Goal: Navigation & Orientation: Go to known website

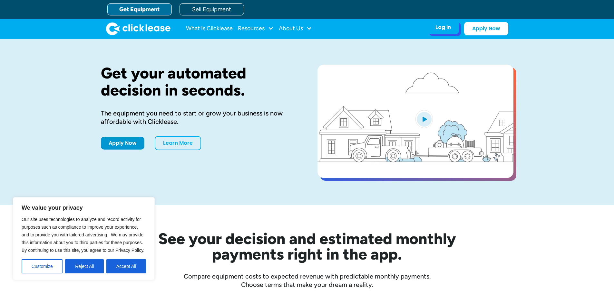
click at [440, 29] on div "Log In" at bounding box center [442, 27] width 15 height 6
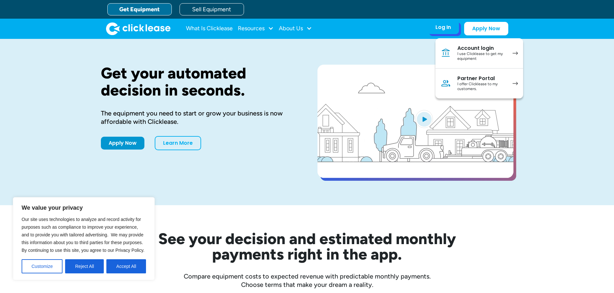
click at [498, 52] on div "I use Clicklease to get my equipment" at bounding box center [481, 57] width 49 height 10
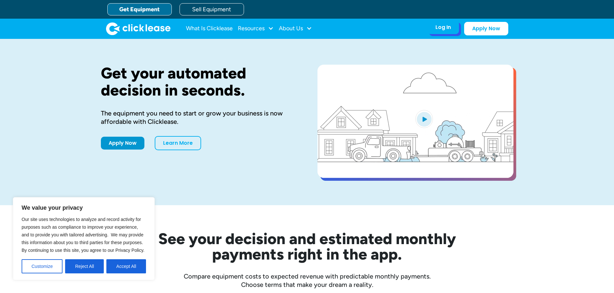
click at [450, 30] on div "Log In" at bounding box center [442, 27] width 15 height 6
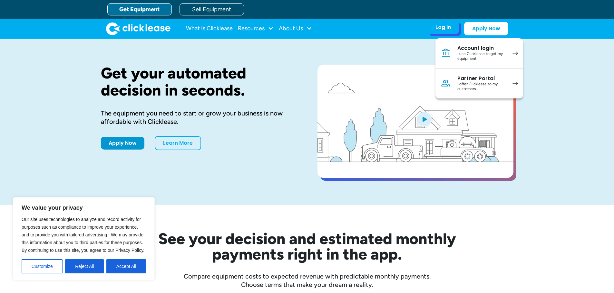
click at [464, 52] on div "I use Clicklease to get my equipment" at bounding box center [481, 57] width 49 height 10
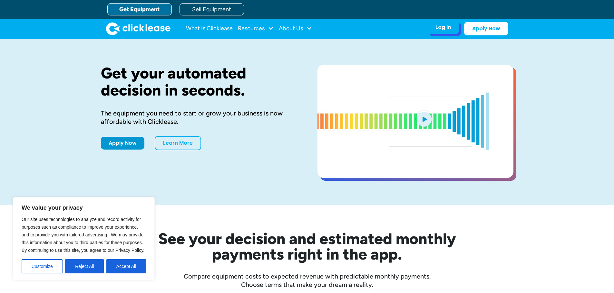
click at [449, 29] on div "Log In" at bounding box center [442, 27] width 15 height 6
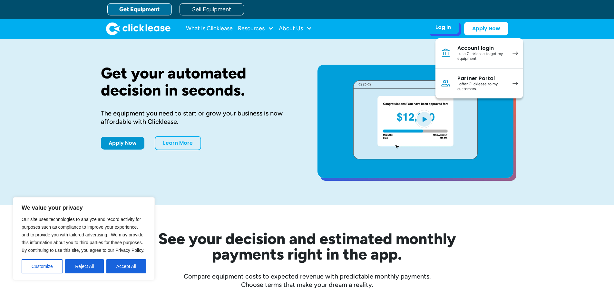
click at [476, 58] on div "I use Clicklease to get my equipment" at bounding box center [481, 57] width 49 height 10
